Goal: Information Seeking & Learning: Check status

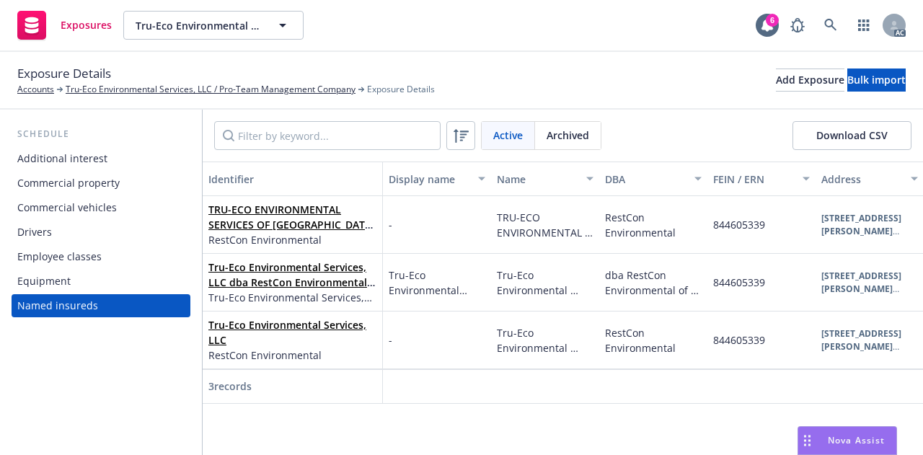
scroll to position [0, 549]
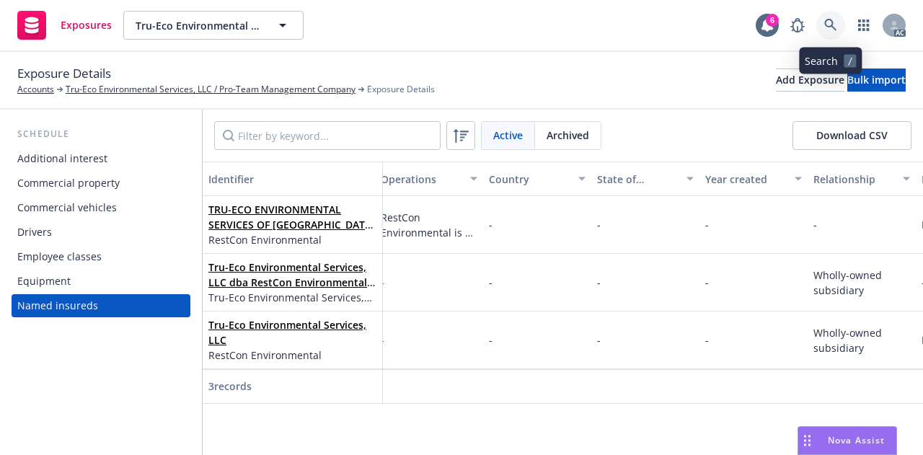
click at [830, 22] on icon at bounding box center [830, 25] width 13 height 13
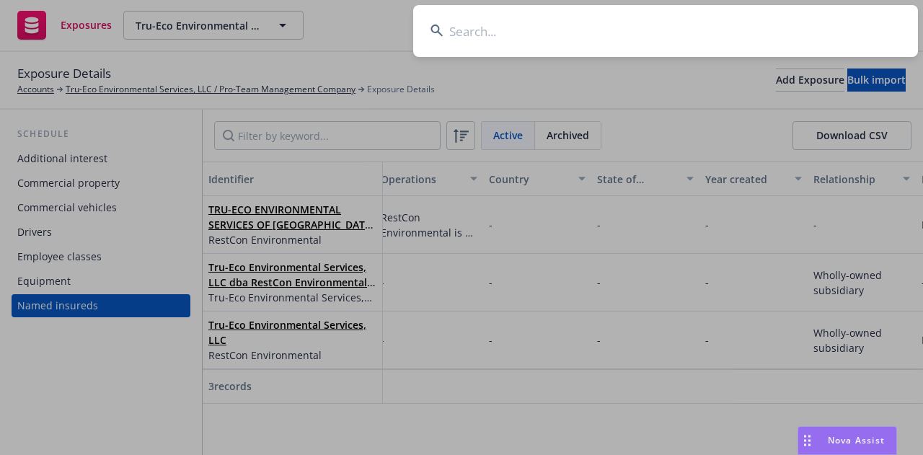
click at [495, 35] on input at bounding box center [665, 31] width 505 height 52
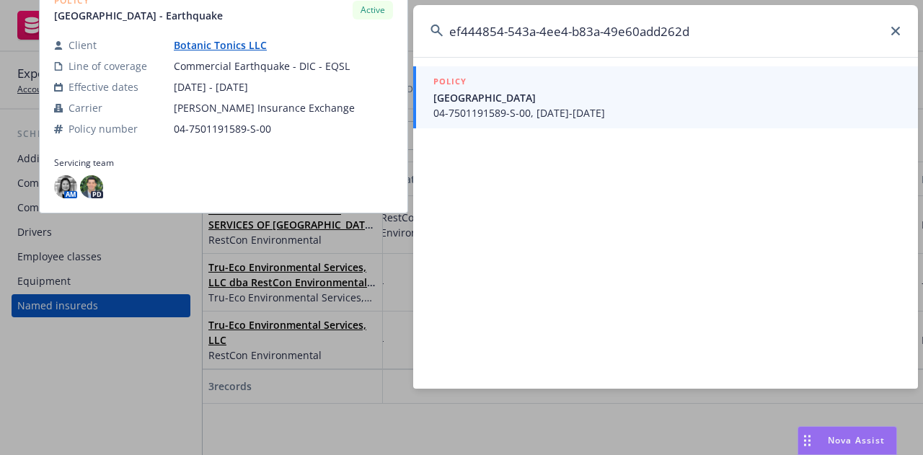
type input "ef444854-543a-4ee4-b83a-49e60add262d"
click at [526, 108] on span "04-7501191589-S-00, [DATE]-[DATE]" at bounding box center [667, 112] width 467 height 15
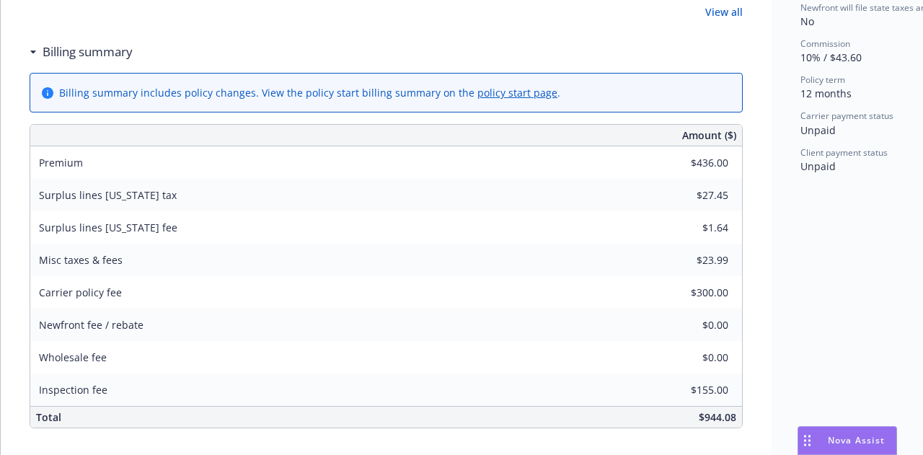
scroll to position [649, 0]
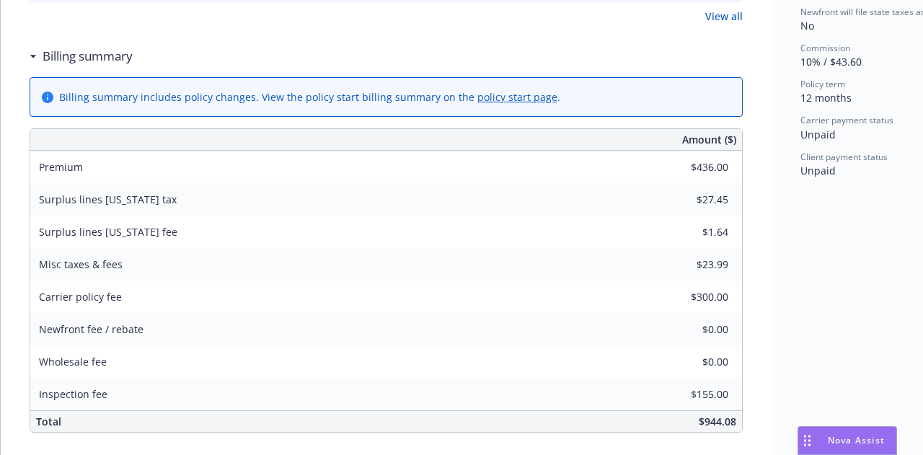
drag, startPoint x: 870, startPoint y: 272, endPoint x: 863, endPoint y: 276, distance: 7.4
click at [870, 272] on div "Status Active Effective dates [DATE] - [DATE] Producer(s) [PERSON_NAME] Service…" at bounding box center [881, 216] width 219 height 1565
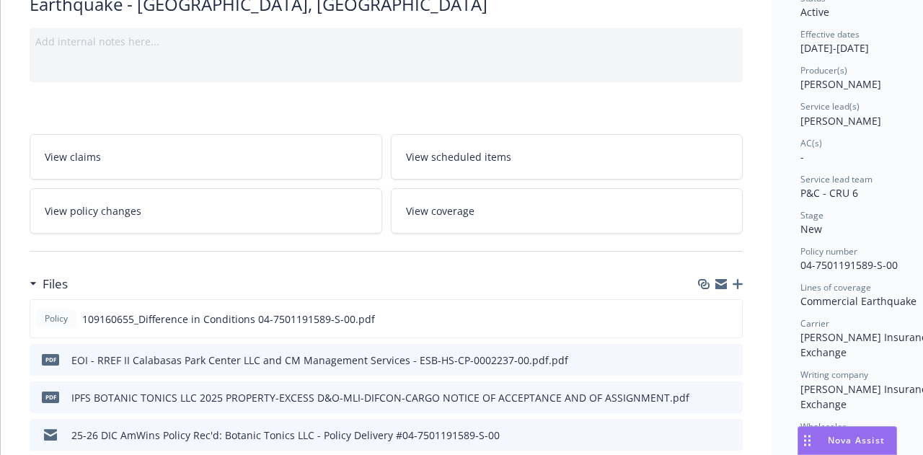
scroll to position [0, 0]
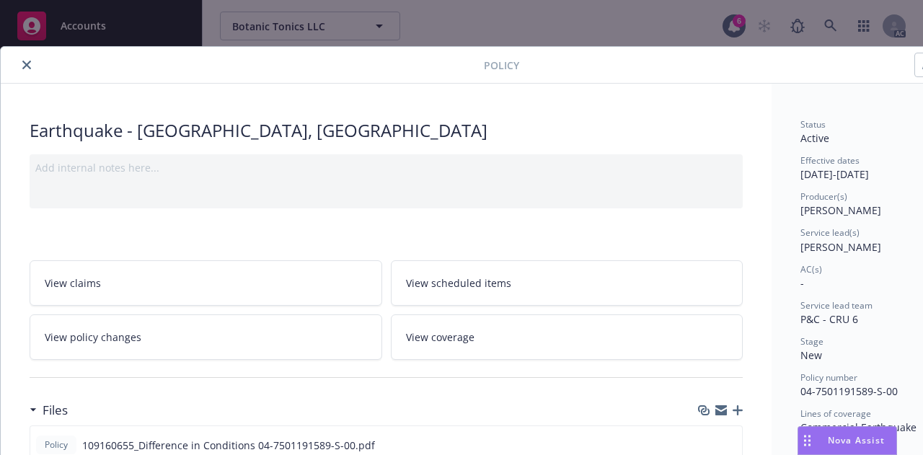
click at [837, 32] on div "Policy Earthquake - [GEOGRAPHIC_DATA] Add internal notes here... View claims Vi…" at bounding box center [461, 227] width 923 height 455
drag, startPoint x: 28, startPoint y: 70, endPoint x: 514, endPoint y: 24, distance: 487.7
click at [30, 69] on button "close" at bounding box center [26, 64] width 17 height 17
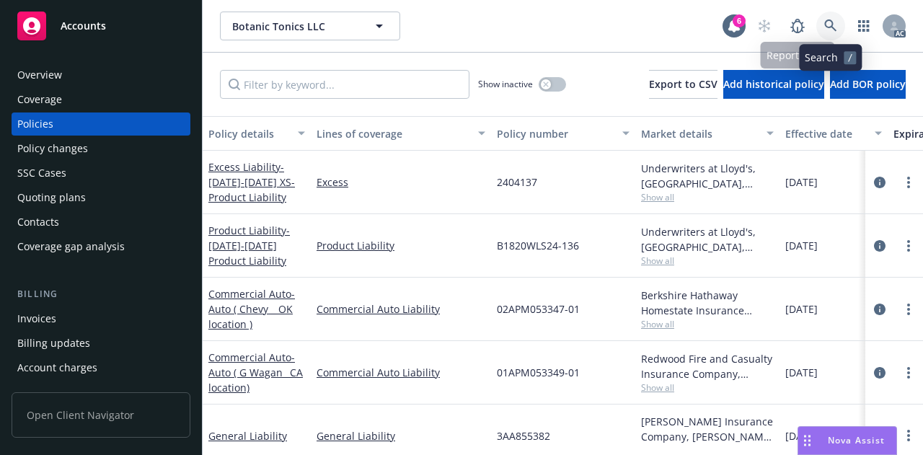
click at [827, 27] on icon at bounding box center [830, 25] width 13 height 13
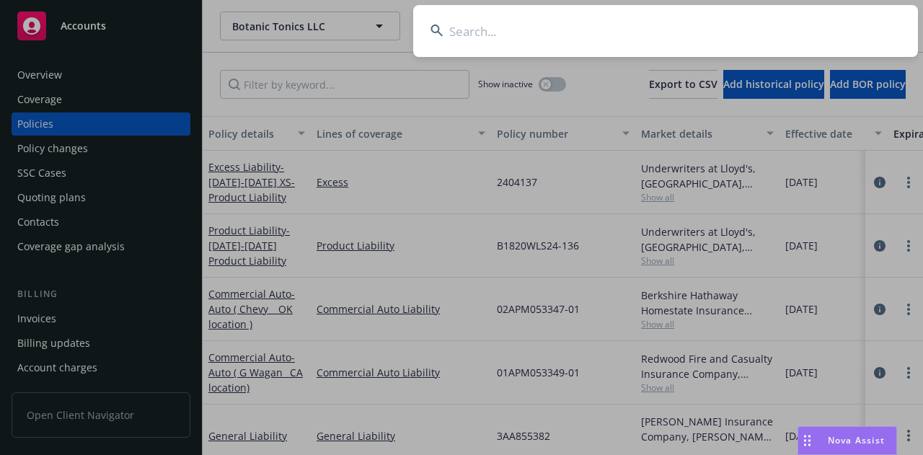
click at [563, 26] on input at bounding box center [665, 31] width 505 height 52
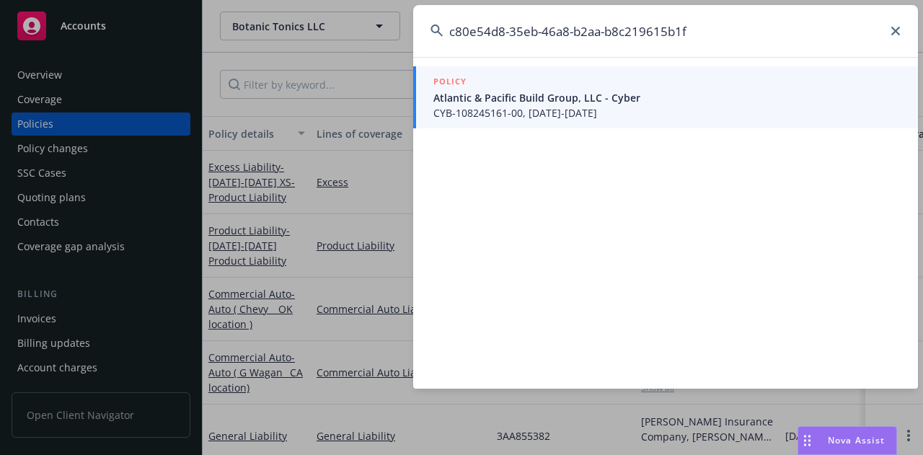
type input "c80e54d8-35eb-46a8-b2aa-b8c219615b1f"
click at [594, 91] on span "Atlantic & Pacific Build Group, LLC - Cyber" at bounding box center [667, 97] width 467 height 15
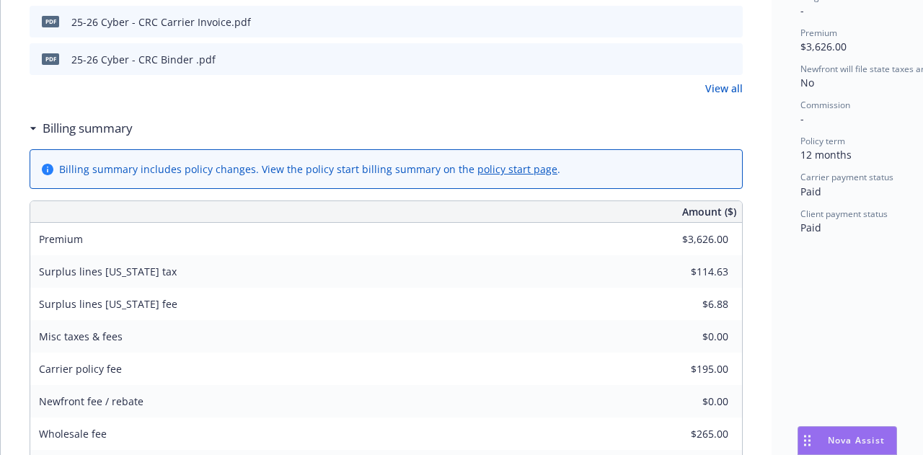
scroll to position [433, 0]
